Goal: Information Seeking & Learning: Learn about a topic

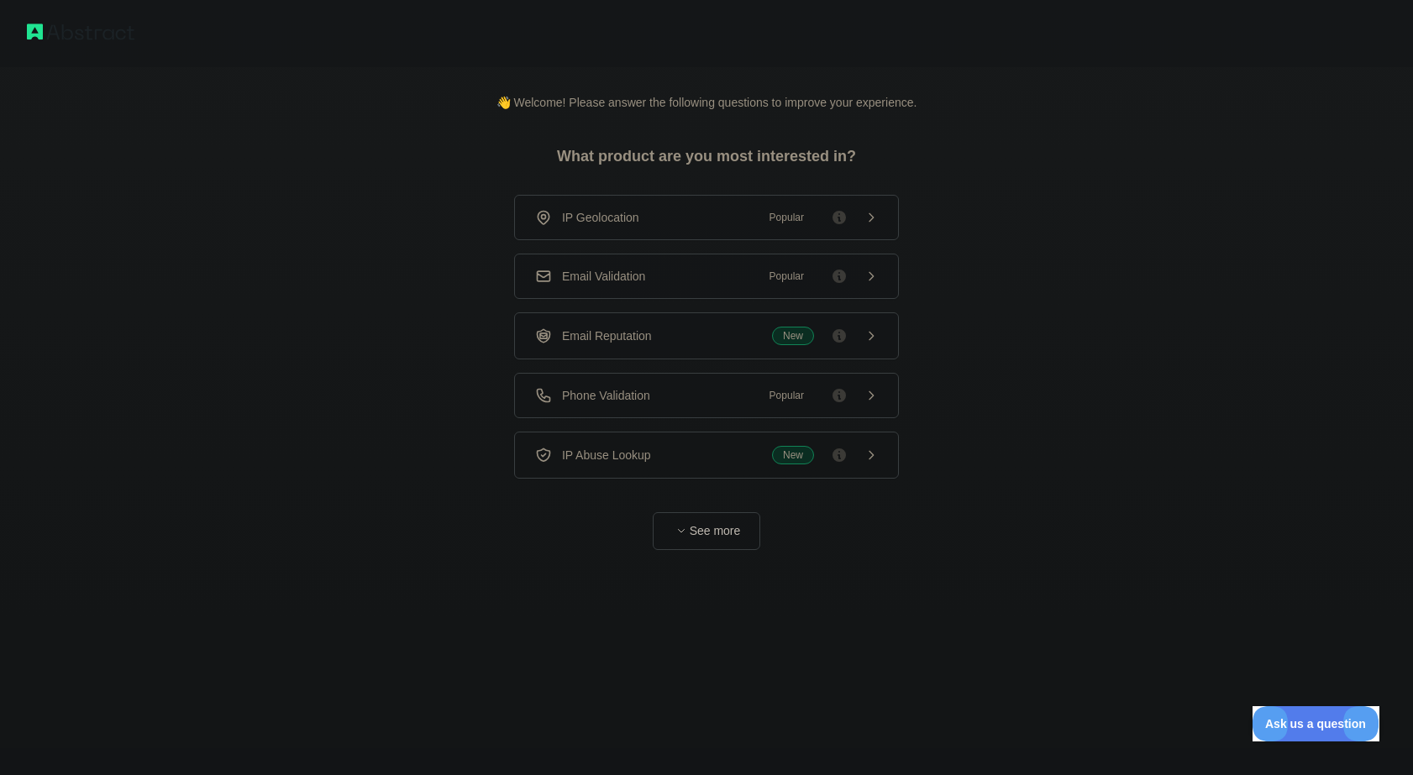
click at [657, 395] on div "Phone Validation Popular" at bounding box center [706, 395] width 343 height 17
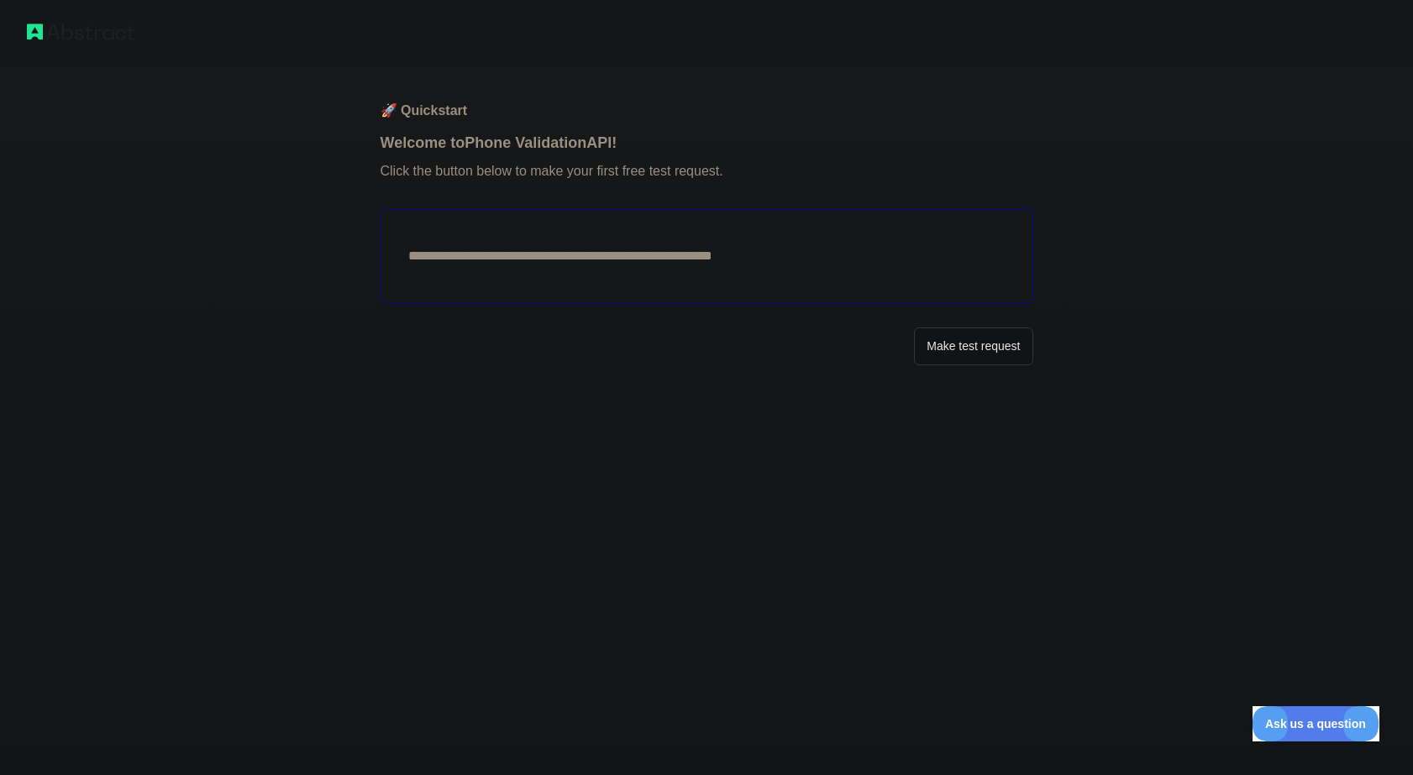
click at [961, 344] on button "Make test request" at bounding box center [973, 347] width 118 height 38
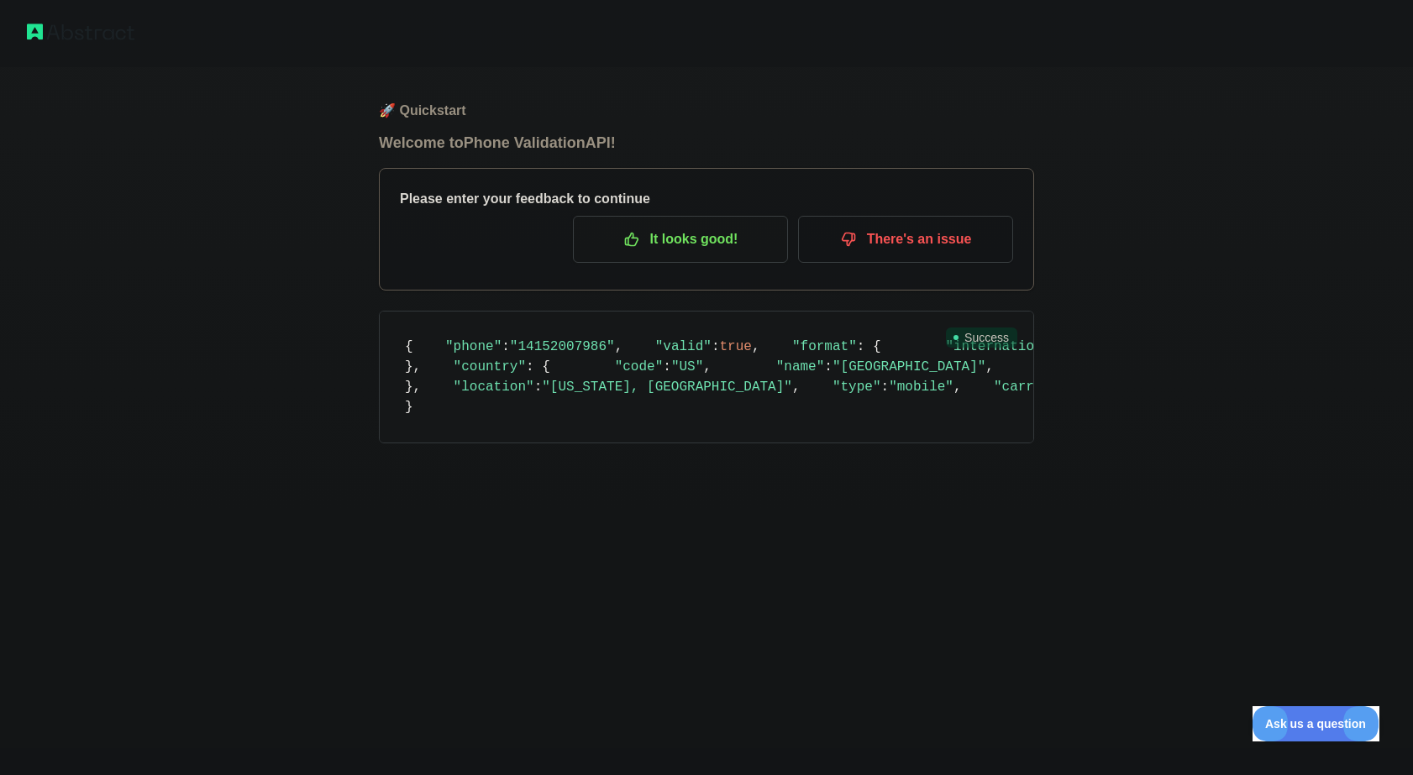
click at [683, 233] on p "It looks good!" at bounding box center [681, 239] width 190 height 29
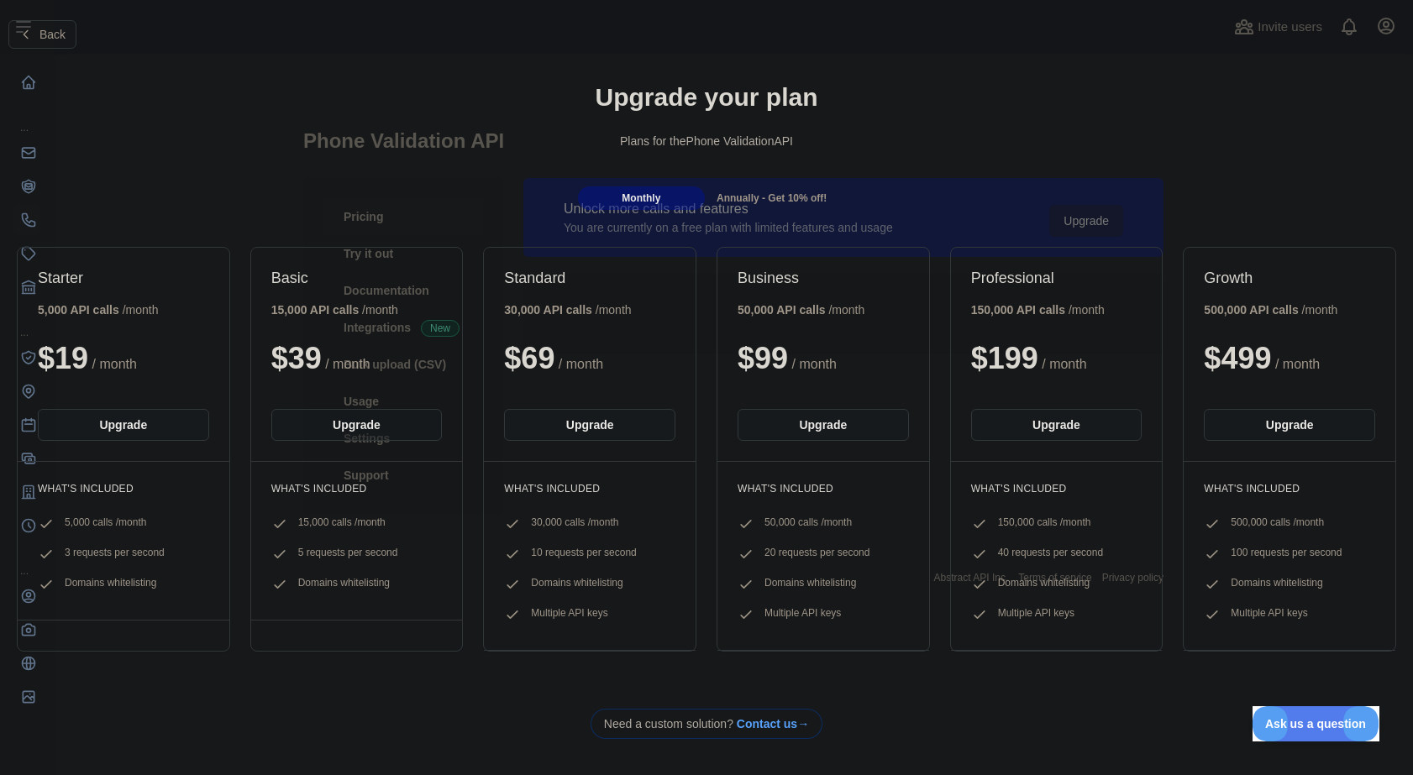
drag, startPoint x: 111, startPoint y: 118, endPoint x: 85, endPoint y: 92, distance: 36.8
click at [111, 118] on div "Upgrade your plan Plans for the Phone Validation API" at bounding box center [706, 122] width 1413 height 121
click at [45, 29] on span "Back" at bounding box center [52, 34] width 26 height 13
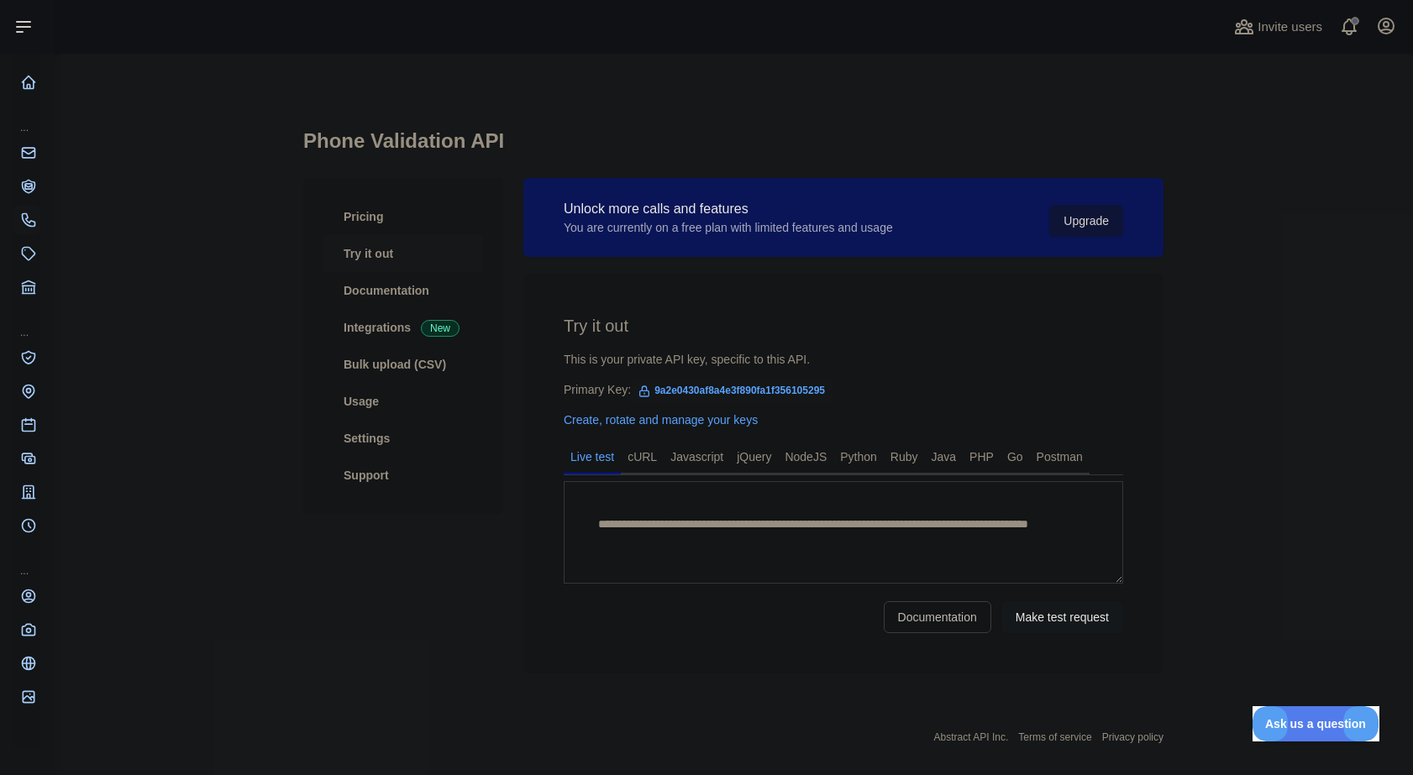
click at [370, 240] on link "Try it out" at bounding box center [403, 253] width 160 height 37
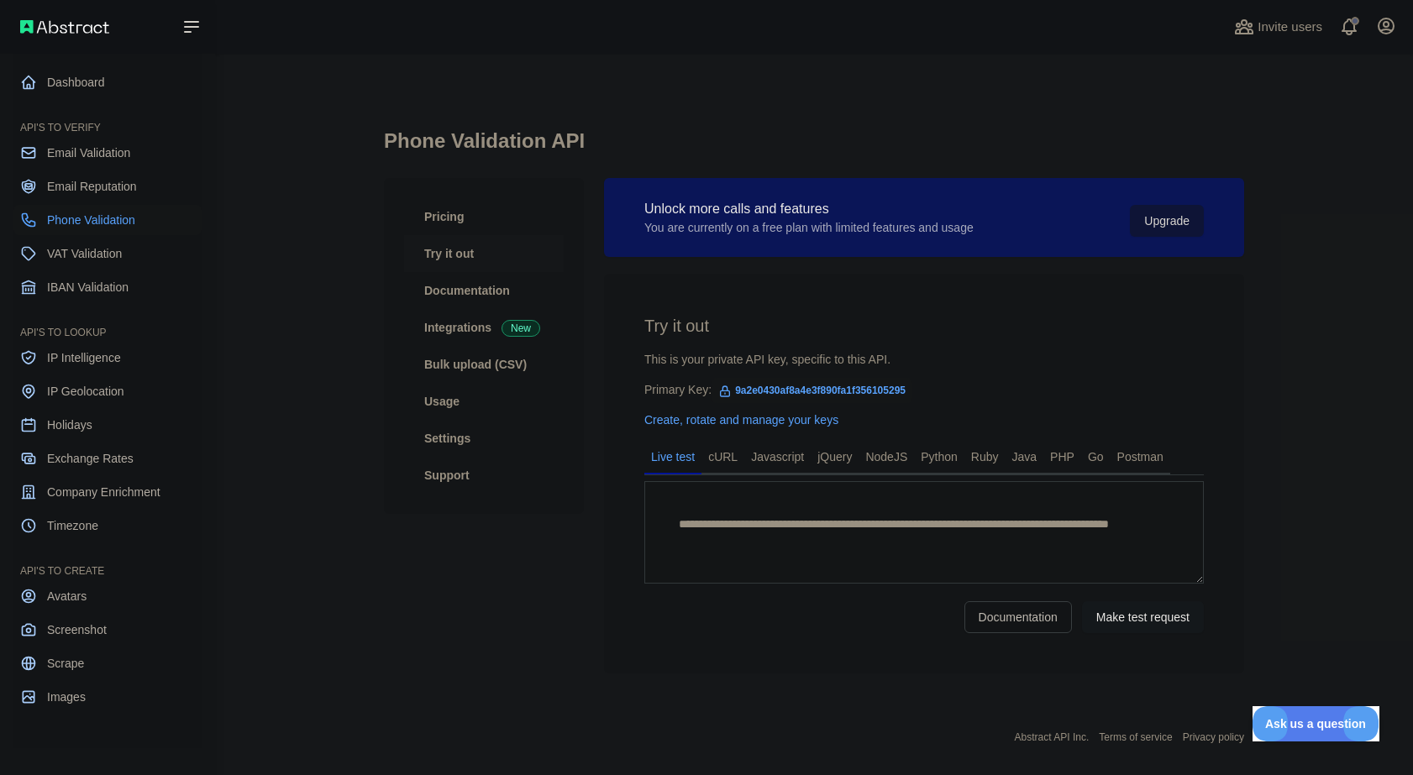
click at [84, 223] on span "Phone Validation" at bounding box center [91, 220] width 88 height 17
type textarea "**********"
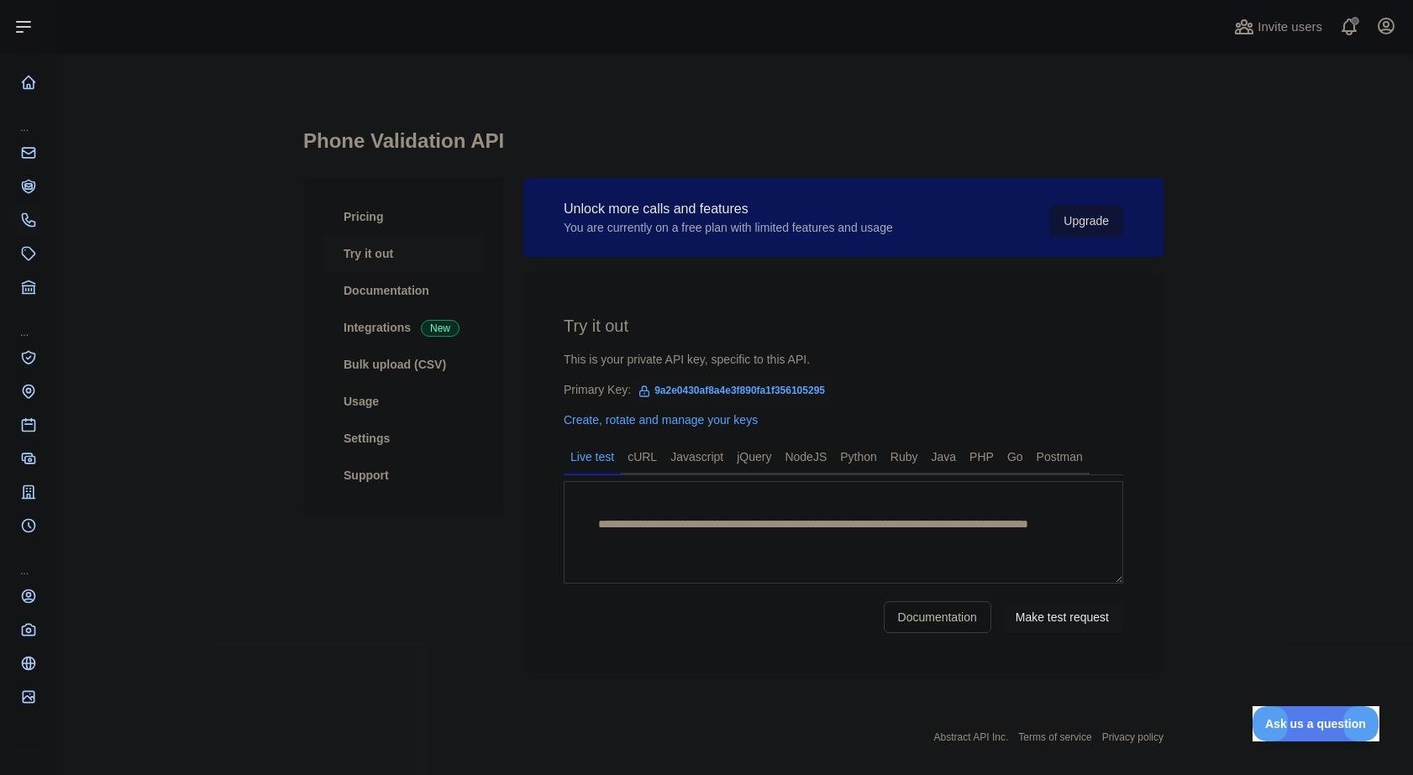
click at [367, 251] on link "Try it out" at bounding box center [403, 253] width 160 height 37
click at [358, 216] on link "Pricing" at bounding box center [403, 216] width 160 height 37
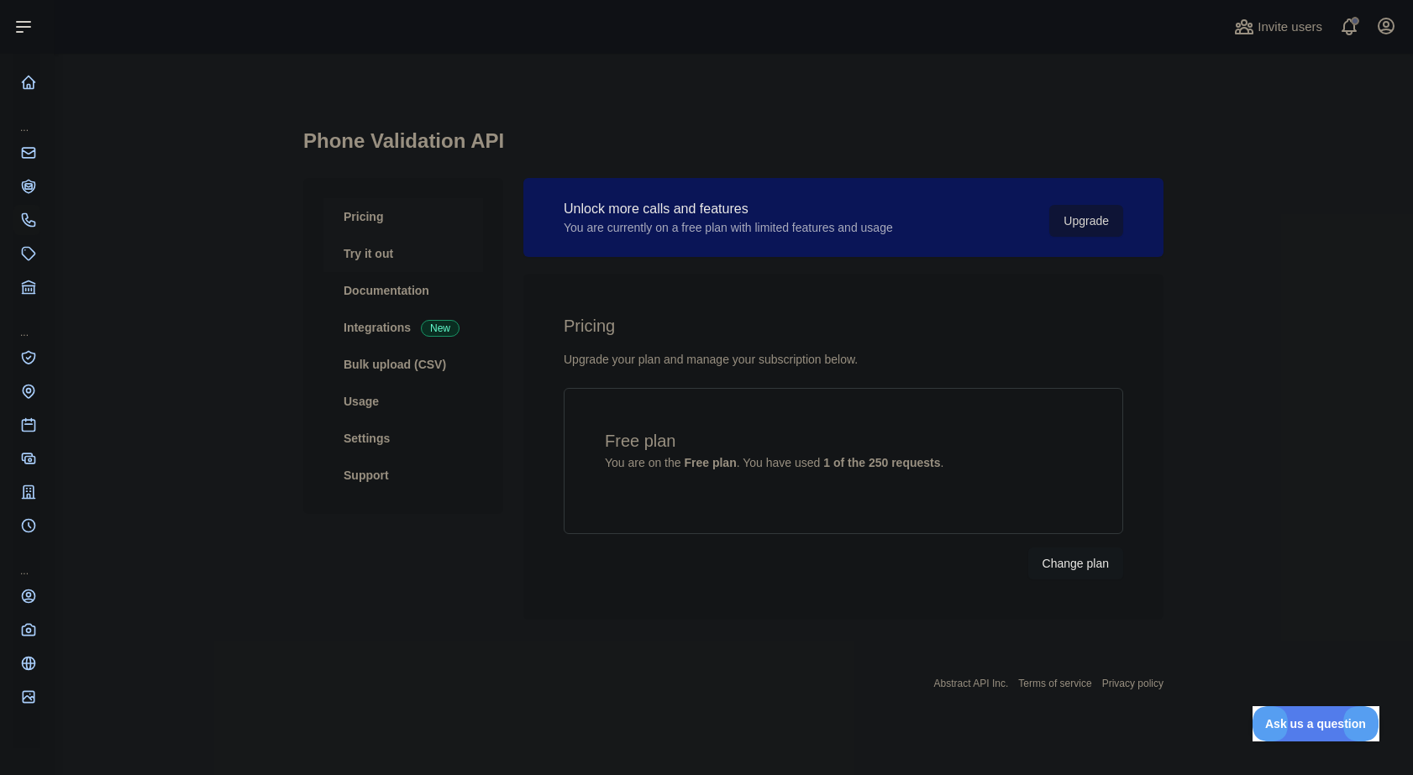
click at [364, 252] on link "Try it out" at bounding box center [403, 253] width 160 height 37
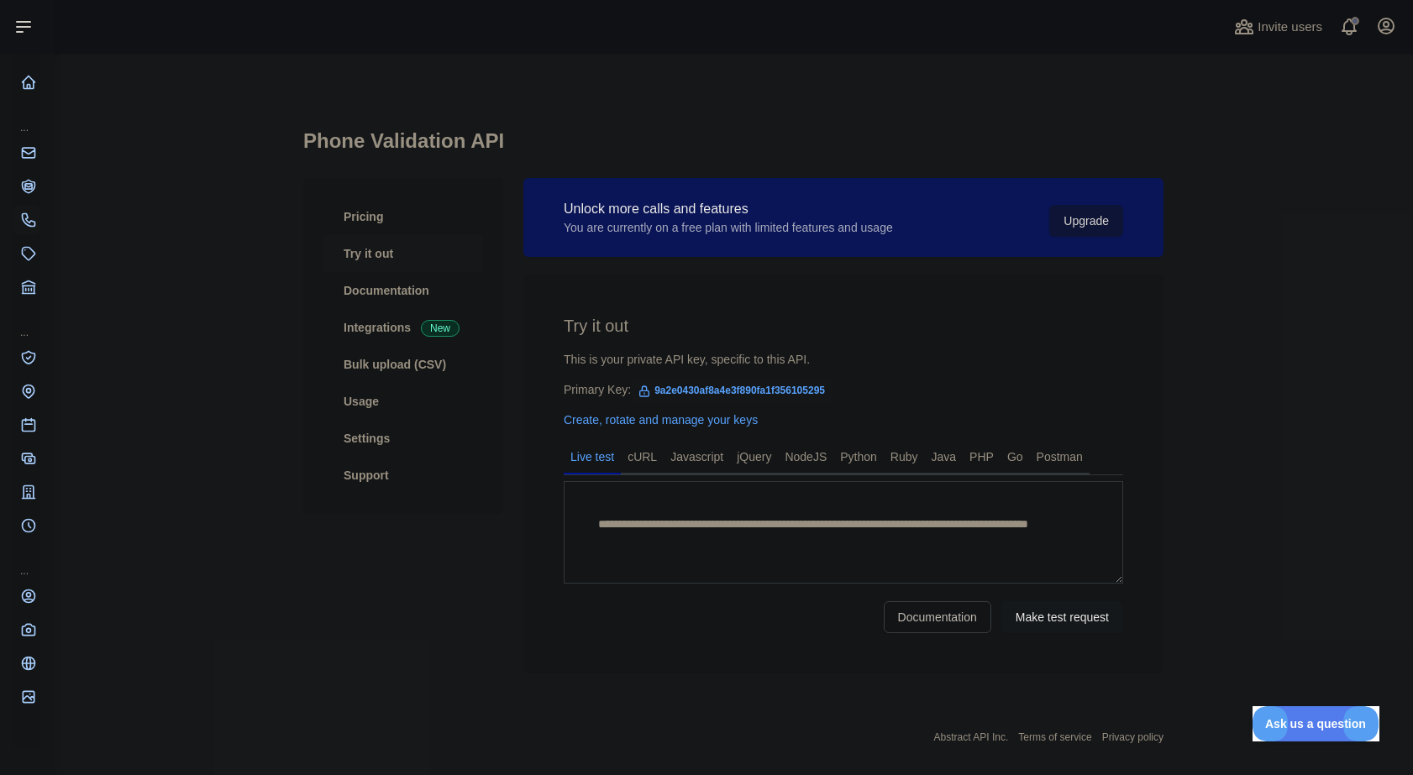
click at [723, 396] on span "9a2e0430af8a4e3f890fa1f356105295" at bounding box center [731, 390] width 201 height 25
click at [723, 394] on span "9a2e0430af8a4e3f890fa1f356105295" at bounding box center [731, 390] width 201 height 25
copy span "9a2e0430af8a4e3f890fa1f356105295"
